Goal: Information Seeking & Learning: Learn about a topic

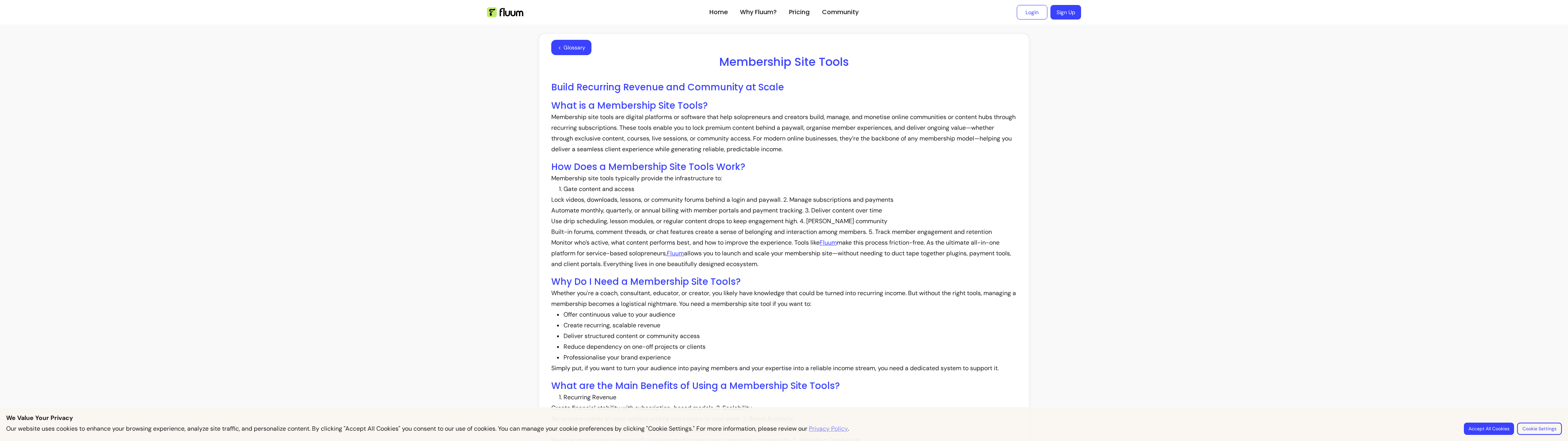
scroll to position [408, 0]
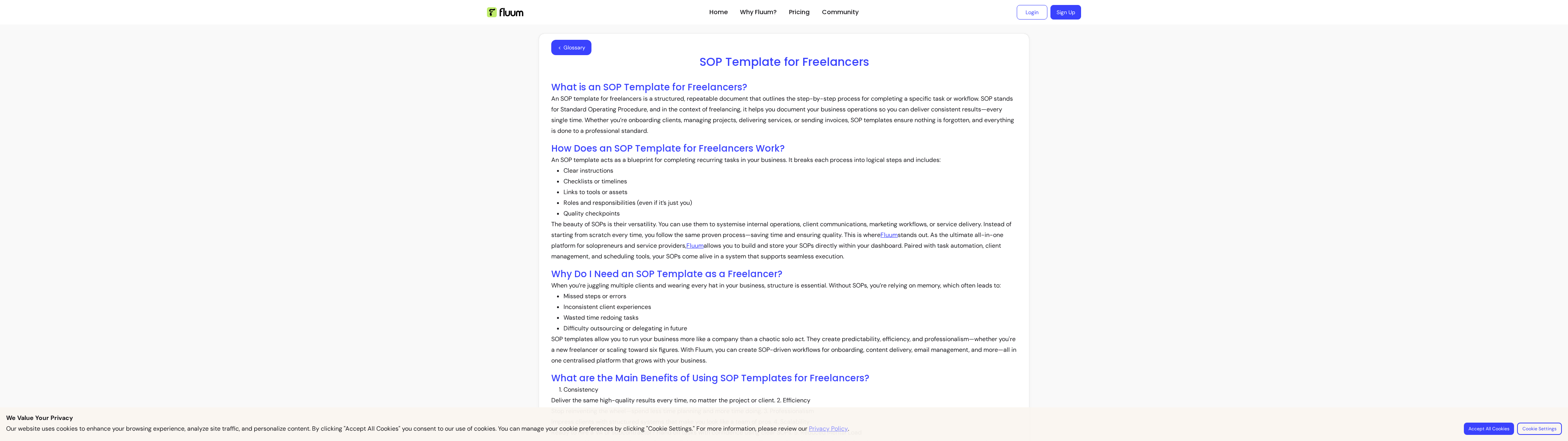
scroll to position [412, 0]
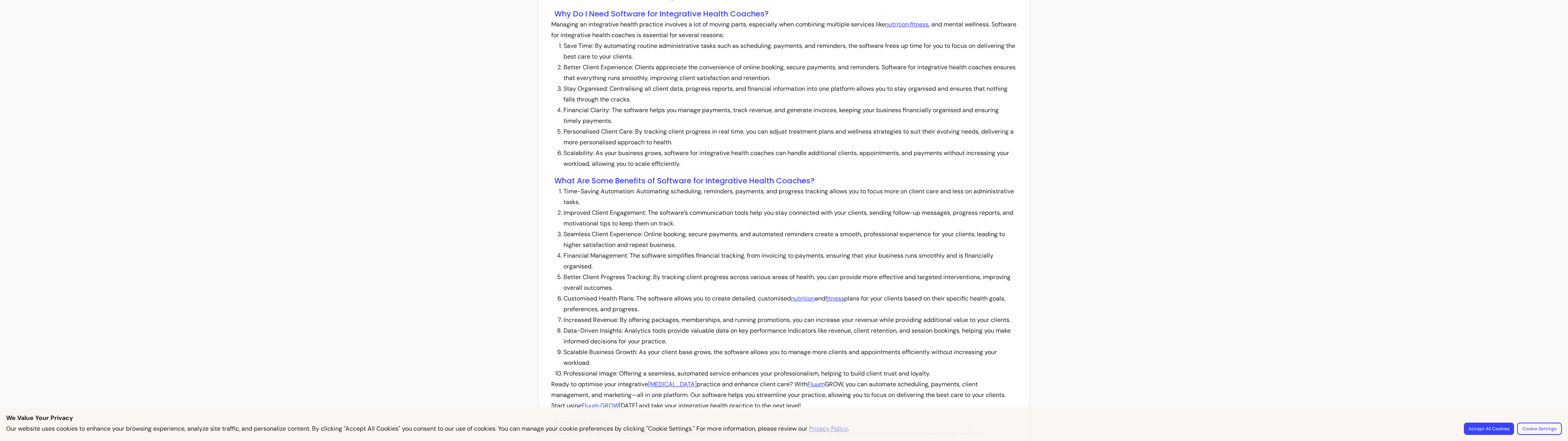
scroll to position [706, 0]
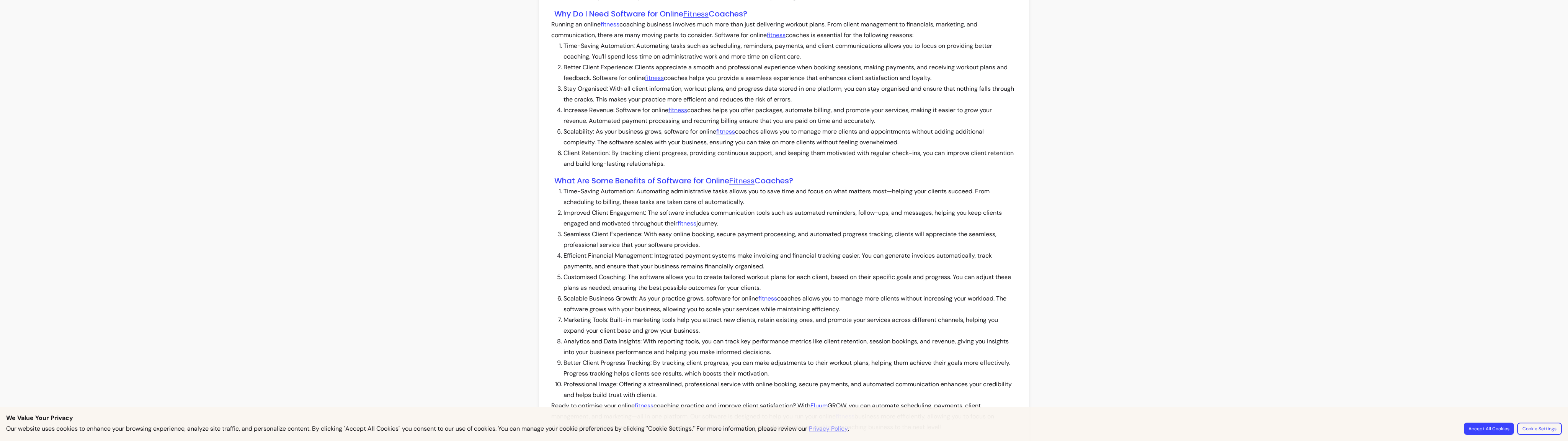
scroll to position [728, 0]
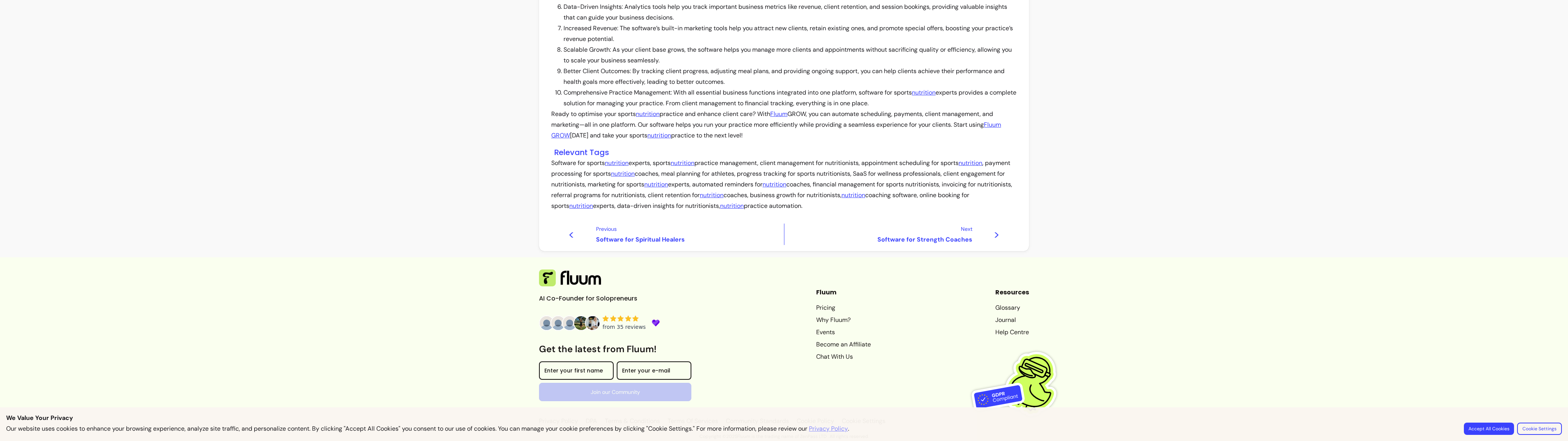
scroll to position [706, 0]
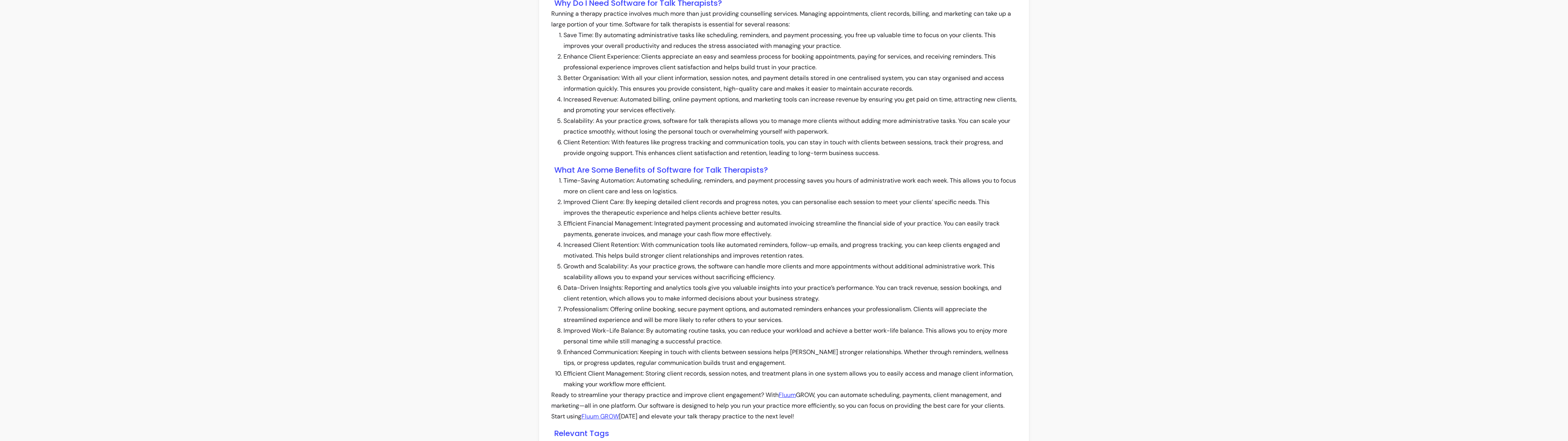
scroll to position [706, 0]
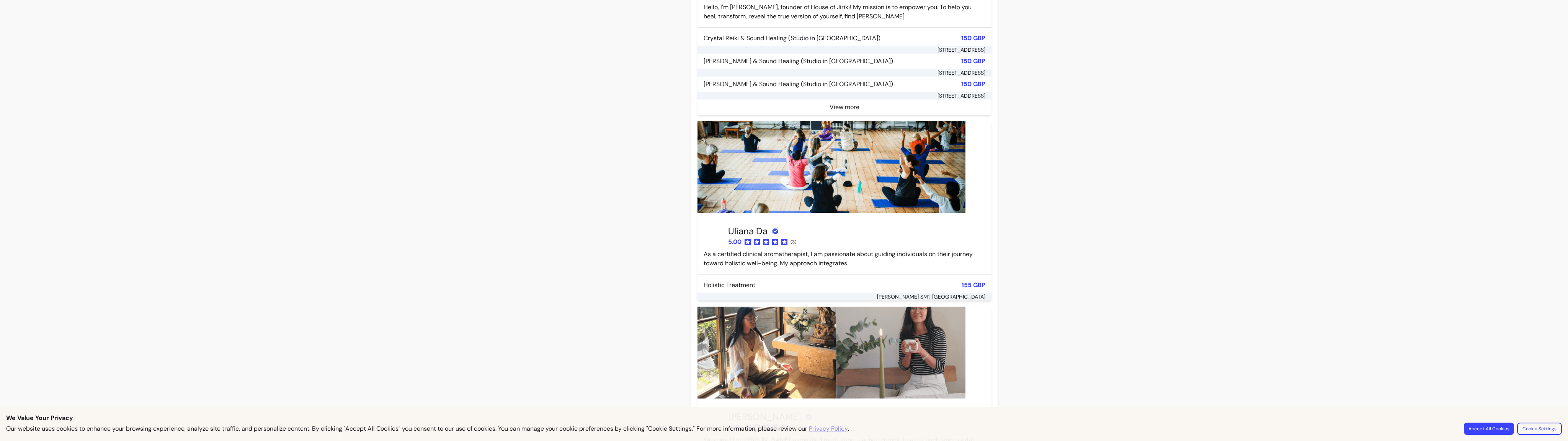
scroll to position [2551, 0]
